Goal: Communication & Community: Answer question/provide support

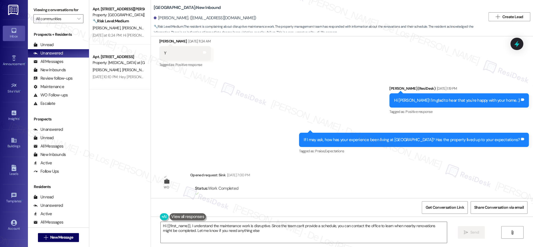
type textarea "Hi {{first_name}}, I understand the maintenance work is disruptive. Since the t…"
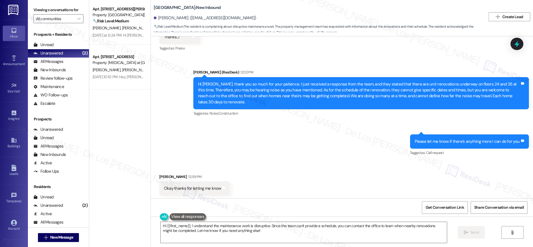
scroll to position [4274, 0]
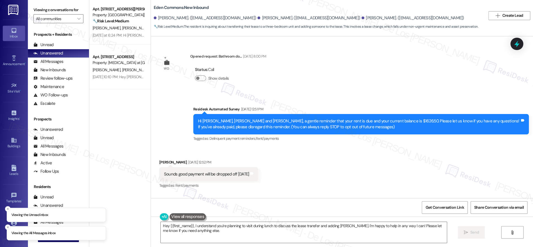
scroll to position [845, 0]
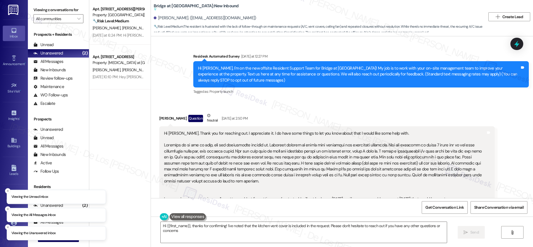
type textarea "Hi {{first_name}}, thanks for confirming! I've noted that the kitchen vent cove…"
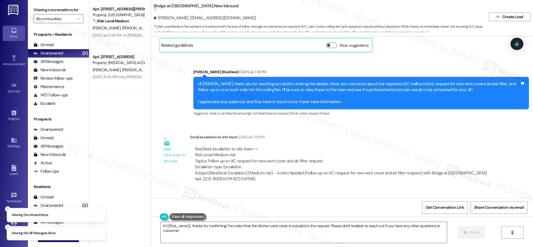
scroll to position [419, 0]
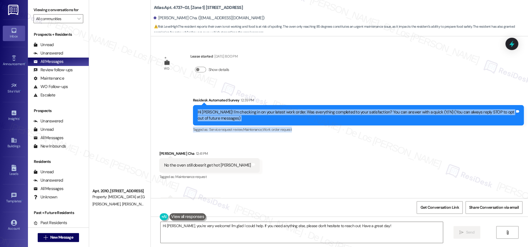
scroll to position [486, 0]
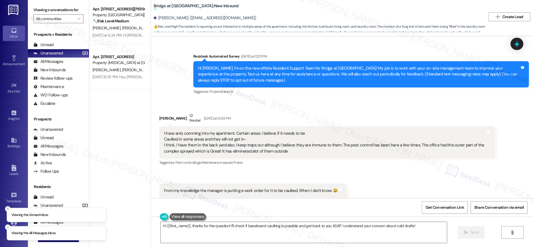
scroll to position [1038, 0]
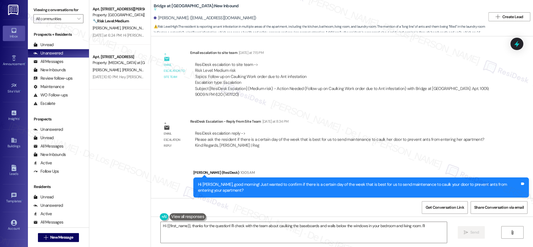
scroll to position [244, 0]
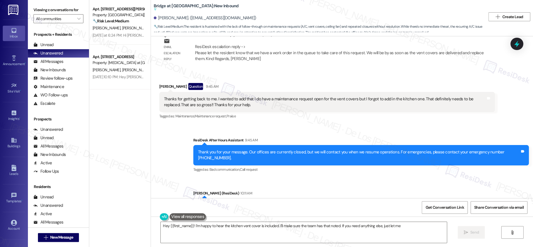
scroll to position [378, 0]
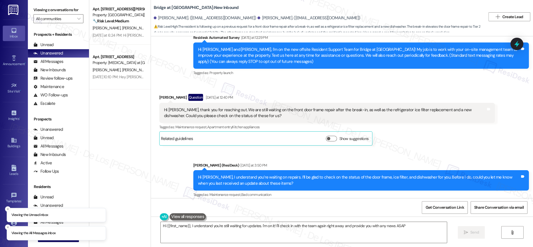
type textarea "Hi {{first_name}}, I understand you're still waiting for updates. I'm on it! I'…"
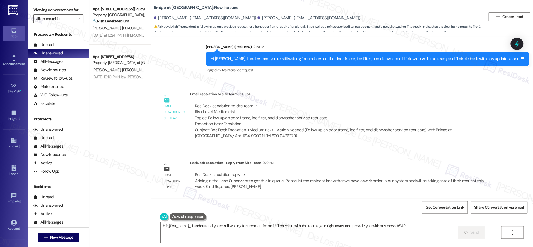
scroll to position [338, 0]
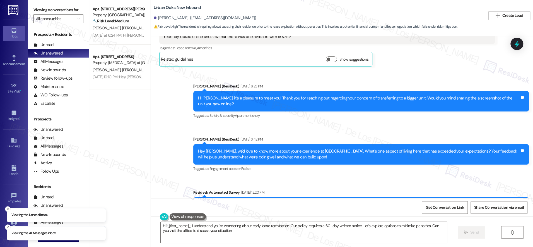
type textarea "Hi {{first_name}}, I understand you're wondering about early lease termination.…"
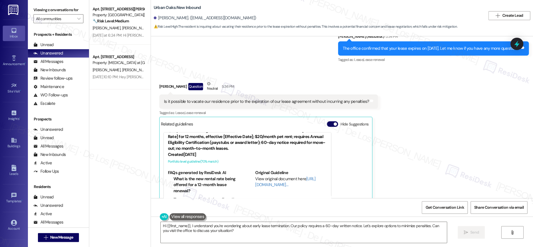
scroll to position [965, 0]
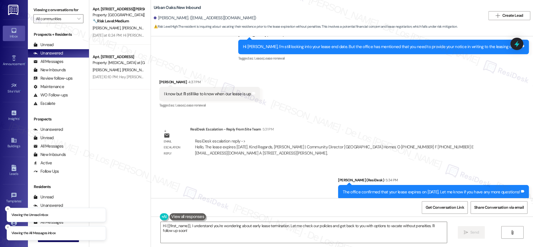
scroll to position [712, 0]
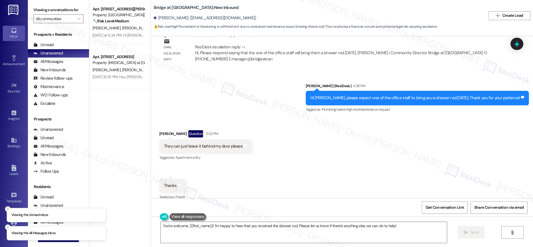
scroll to position [287, 0]
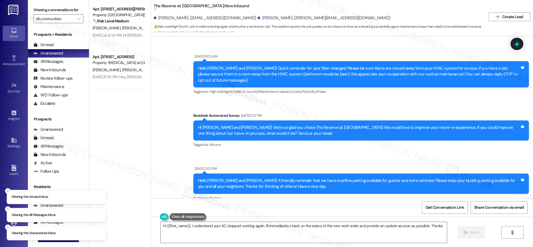
scroll to position [5485, 0]
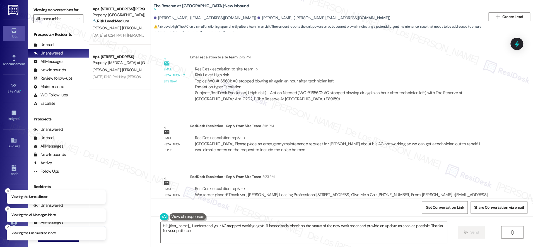
type textarea "Hi {{first_name}}, I understand your AC stopped working again. I'll immediately…"
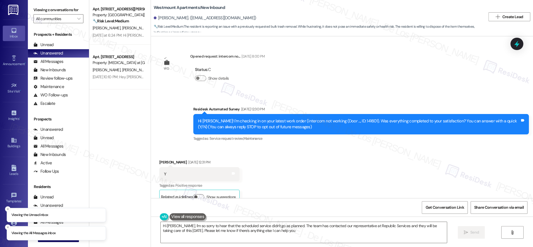
scroll to position [4563, 0]
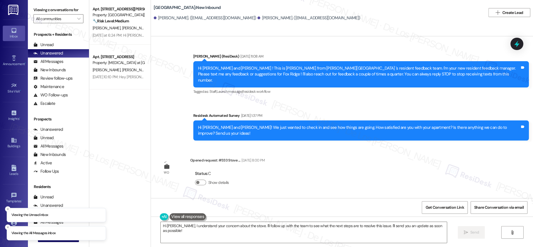
scroll to position [4266, 0]
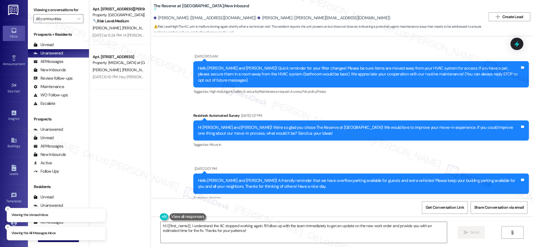
scroll to position [5485, 0]
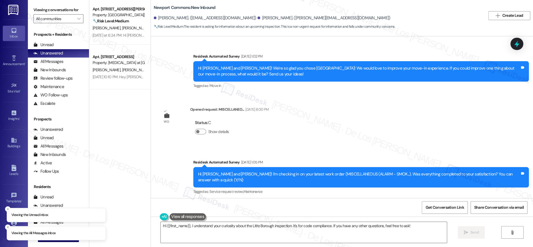
scroll to position [8828, 0]
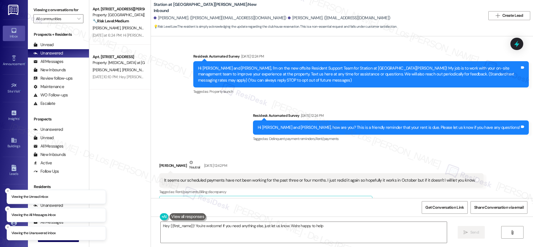
type textarea "Hey {{first_name}}! You're welcome! If you need anything else, just let us know…"
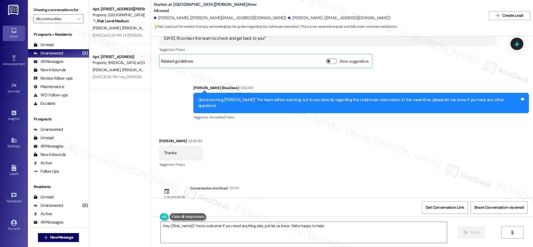
scroll to position [573, 0]
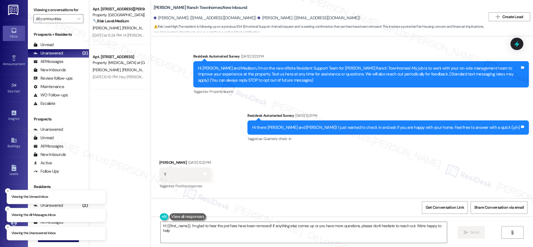
type textarea "Hi {{first_name}}, I'm glad to hear the pet fees have been removed! If anything…"
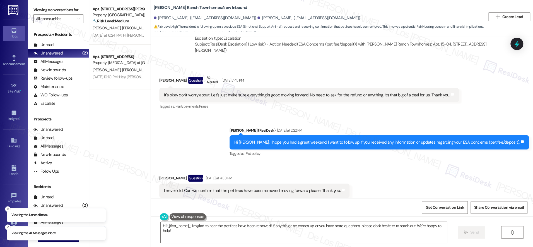
scroll to position [721, 0]
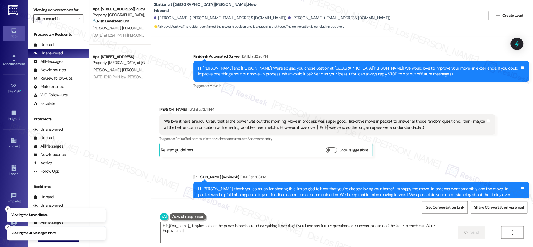
type textarea "Hi {{first_name}}, I'm glad to hear the power is back on and everything is work…"
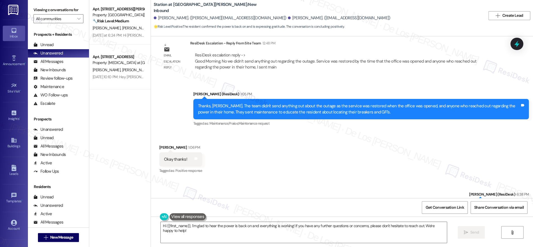
scroll to position [669, 0]
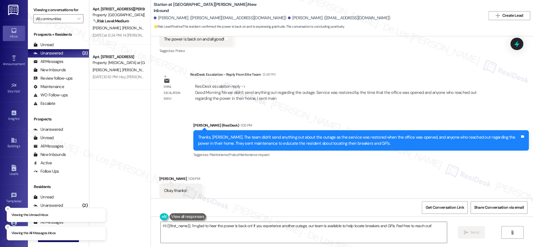
scroll to position [627, 0]
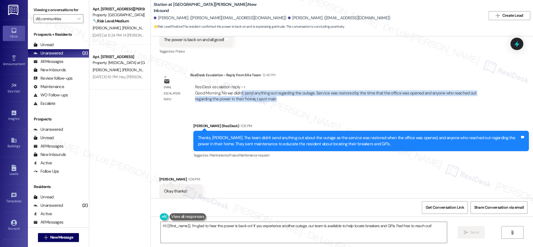
drag, startPoint x: 236, startPoint y: 81, endPoint x: 320, endPoint y: 90, distance: 84.5
click at [320, 90] on div "ResiDesk escalation reply -> Good Morning, No we didn’t send anything out regar…" at bounding box center [342, 93] width 305 height 26
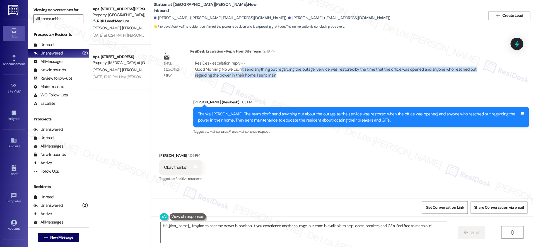
scroll to position [674, 0]
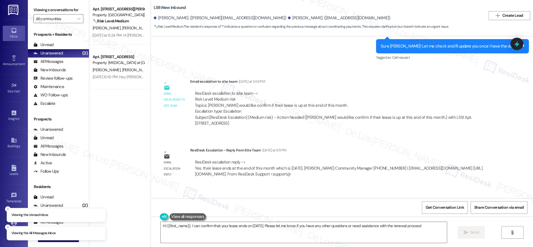
scroll to position [1548, 0]
